Goal: Check status: Check status

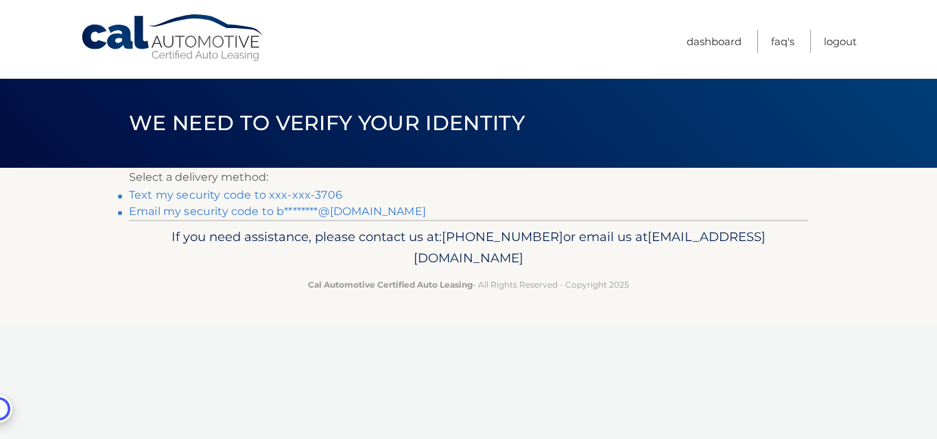
click at [179, 195] on link "Text my security code to xxx-xxx-3706" at bounding box center [235, 195] width 213 height 13
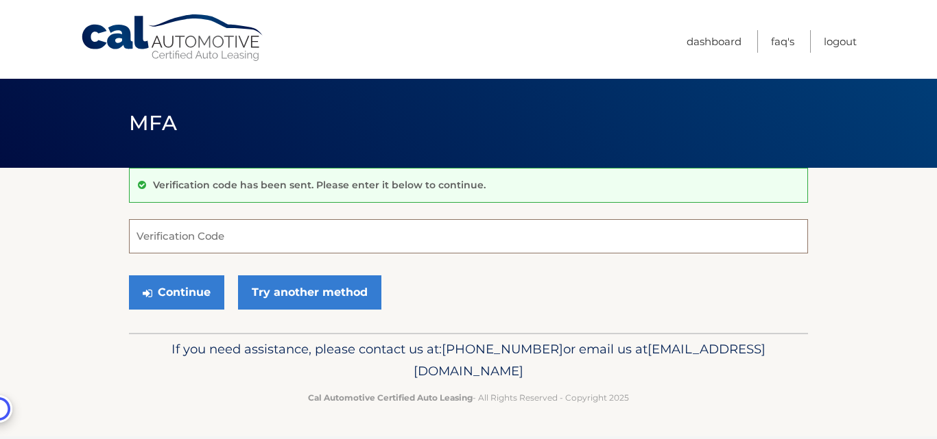
click at [167, 236] on input "Verification Code" at bounding box center [468, 236] width 679 height 34
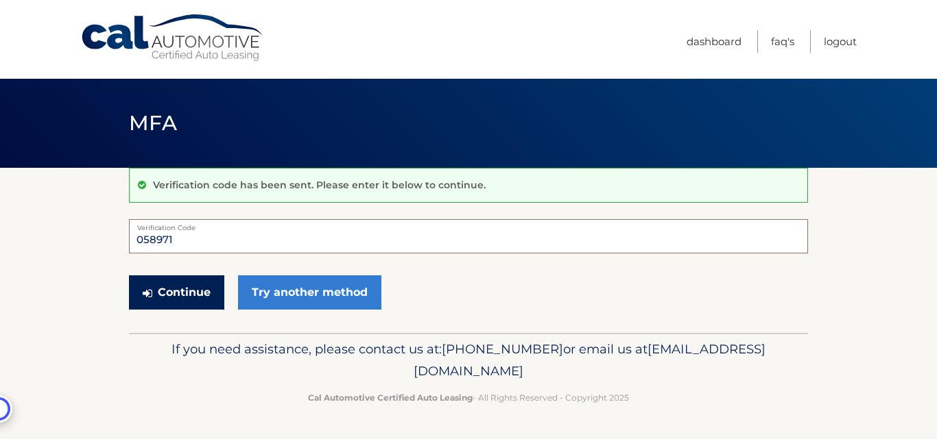
type input "058971"
click at [188, 293] on button "Continue" at bounding box center [176, 293] width 95 height 34
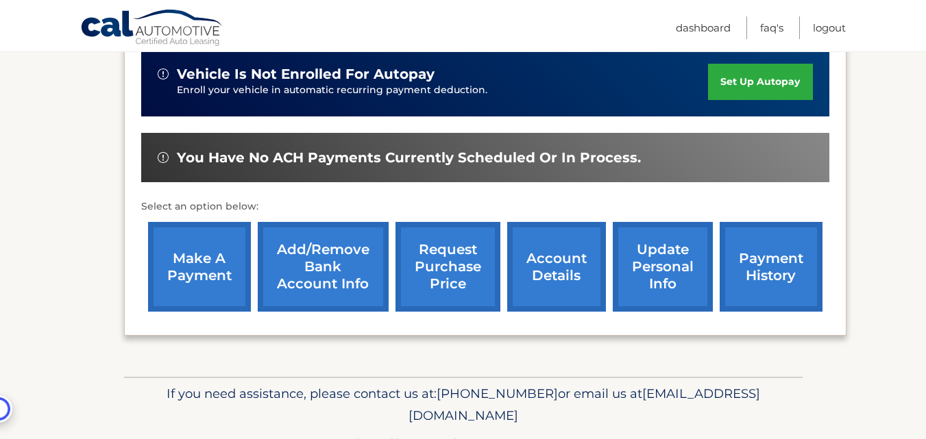
scroll to position [391, 0]
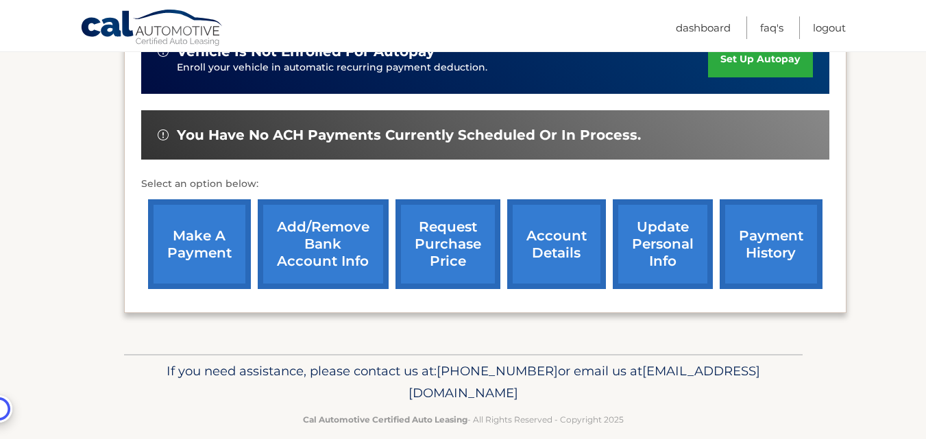
click at [778, 224] on link "payment history" at bounding box center [771, 245] width 103 height 90
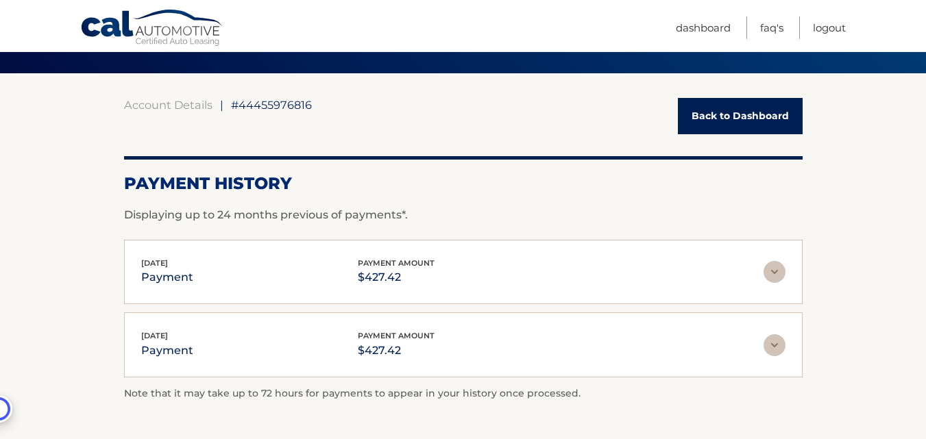
scroll to position [137, 0]
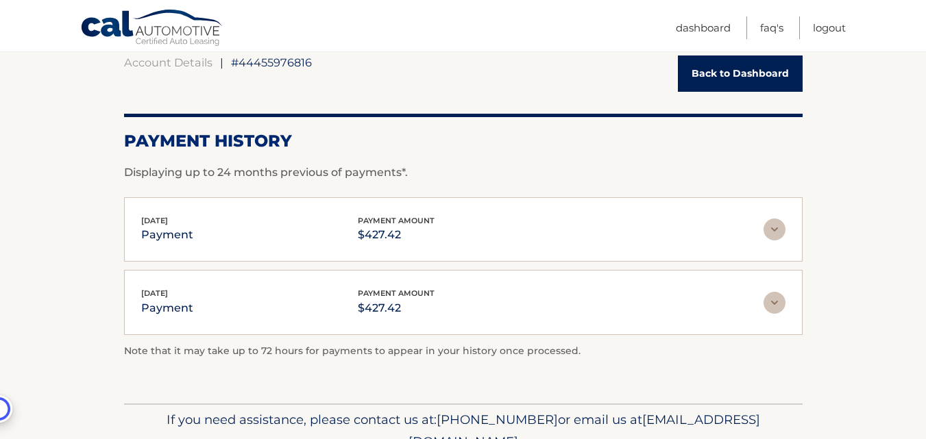
click at [773, 232] on img at bounding box center [775, 230] width 22 height 22
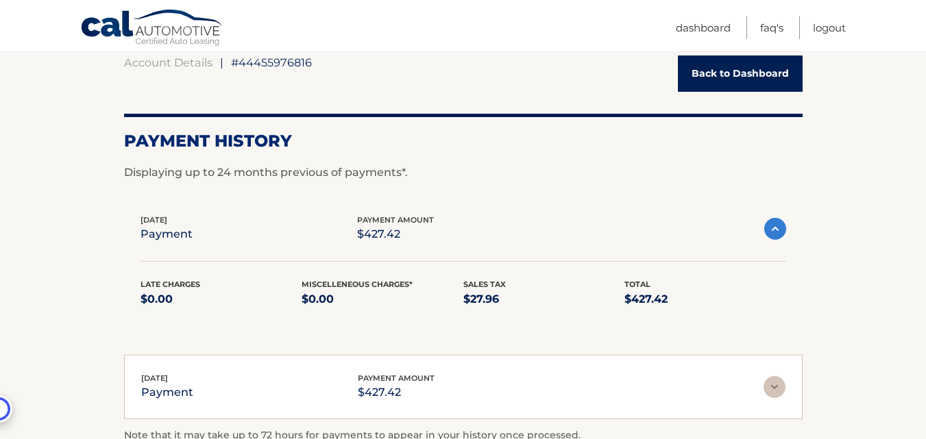
click at [774, 226] on img at bounding box center [775, 229] width 22 height 22
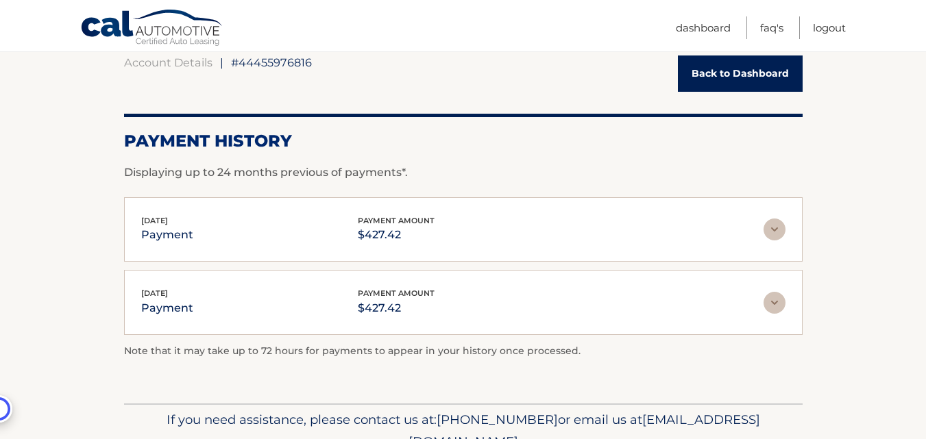
drag, startPoint x: 0, startPoint y: 166, endPoint x: 28, endPoint y: 94, distance: 77.3
click at [0, 165] on section "Account Details | #44455976816 Back to Dashboard Payment History Displaying up …" at bounding box center [463, 217] width 926 height 373
click at [828, 27] on link "Logout" at bounding box center [829, 27] width 33 height 23
